Goal: Communication & Community: Participate in discussion

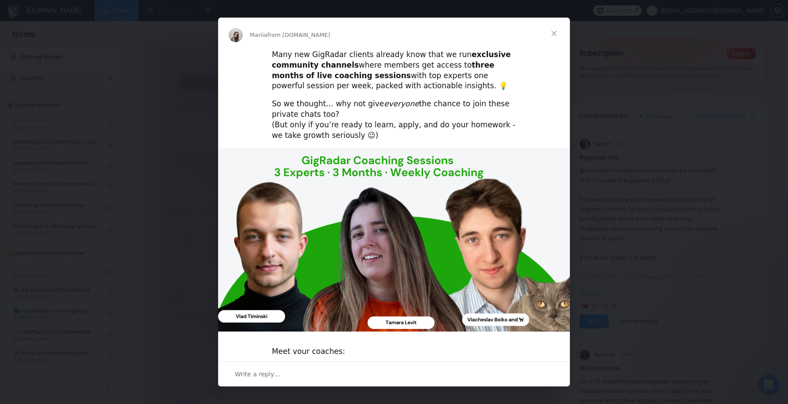
click at [313, 397] on div "Intercom messenger" at bounding box center [394, 202] width 788 height 404
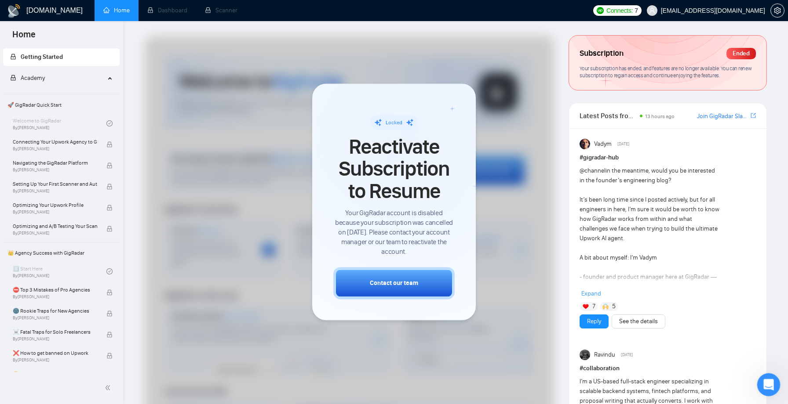
click at [767, 385] on icon "Open Intercom Messenger" at bounding box center [767, 384] width 15 height 15
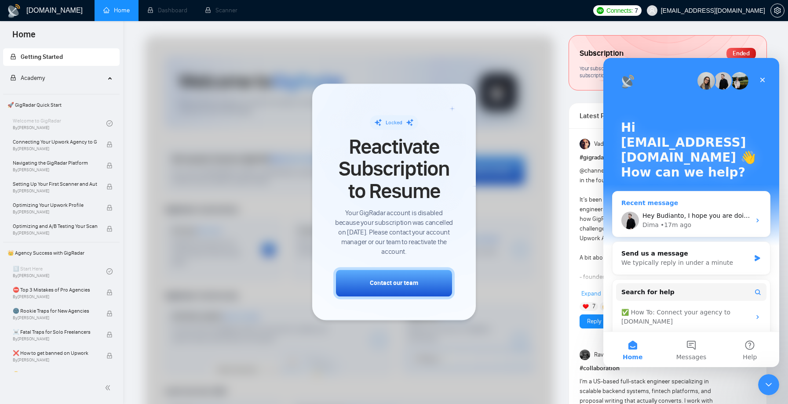
click at [694, 227] on div "Dima • 17m ago" at bounding box center [696, 225] width 108 height 9
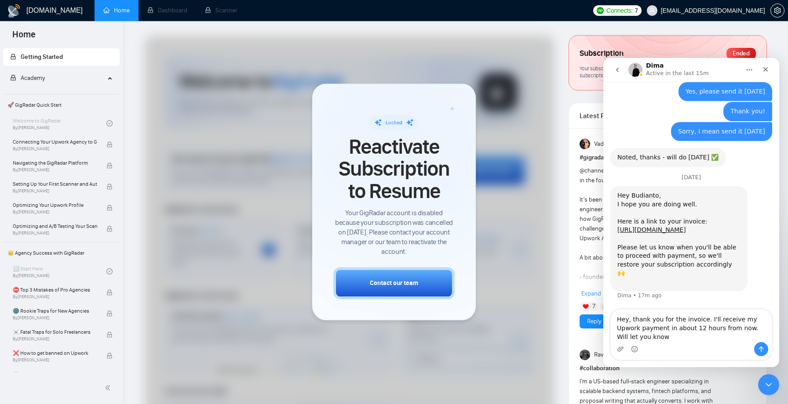
scroll to position [532, 0]
type textarea "Hey, thank you for the invoice. I'll receive my Upwork payment in about 12 hour…"
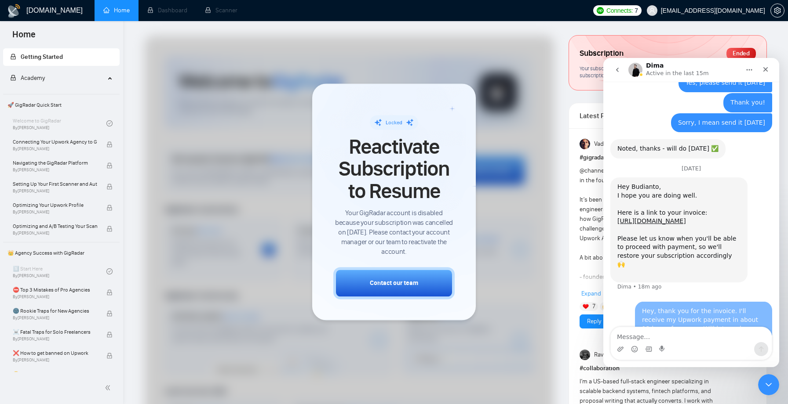
scroll to position [566, 0]
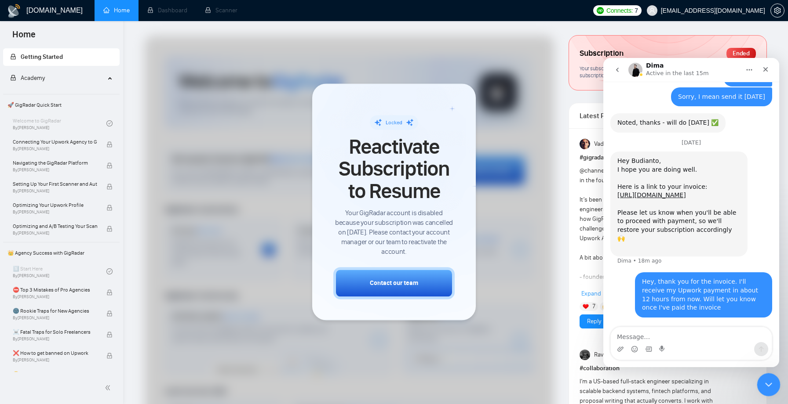
drag, startPoint x: 771, startPoint y: 385, endPoint x: 1341, endPoint y: 618, distance: 615.8
click at [772, 386] on icon "Close Intercom Messenger" at bounding box center [767, 384] width 11 height 11
